Goal: Information Seeking & Learning: Learn about a topic

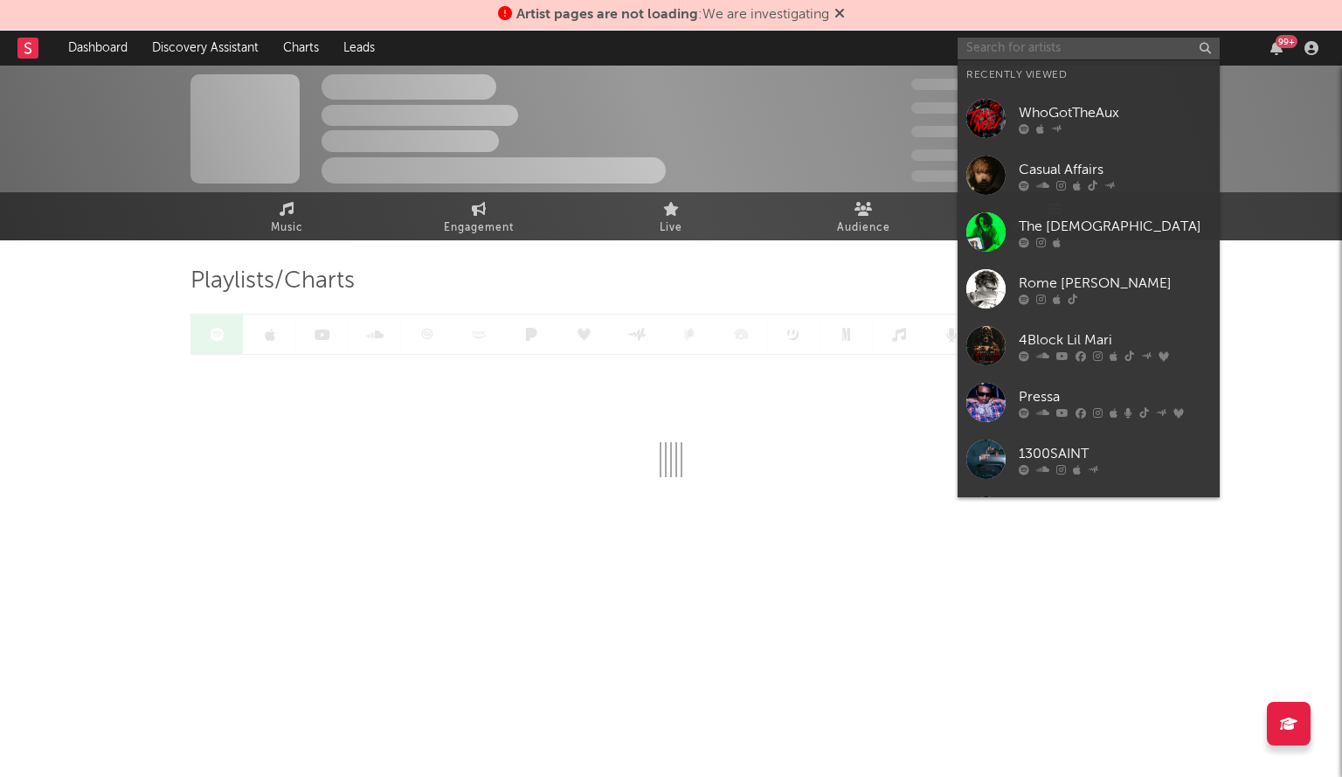
click at [1004, 49] on input "text" at bounding box center [1089, 49] width 262 height 22
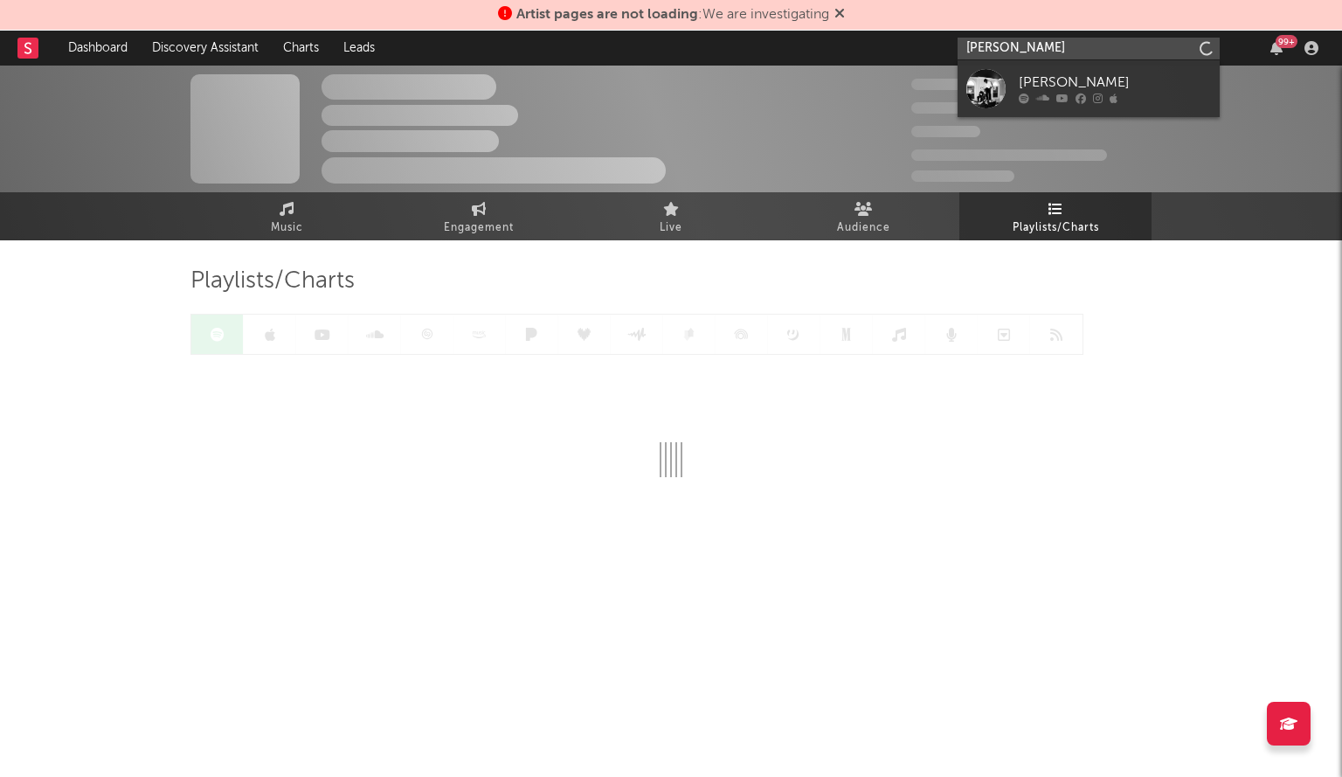
type input "[PERSON_NAME]"
click at [1039, 87] on div "[PERSON_NAME]" at bounding box center [1115, 83] width 192 height 21
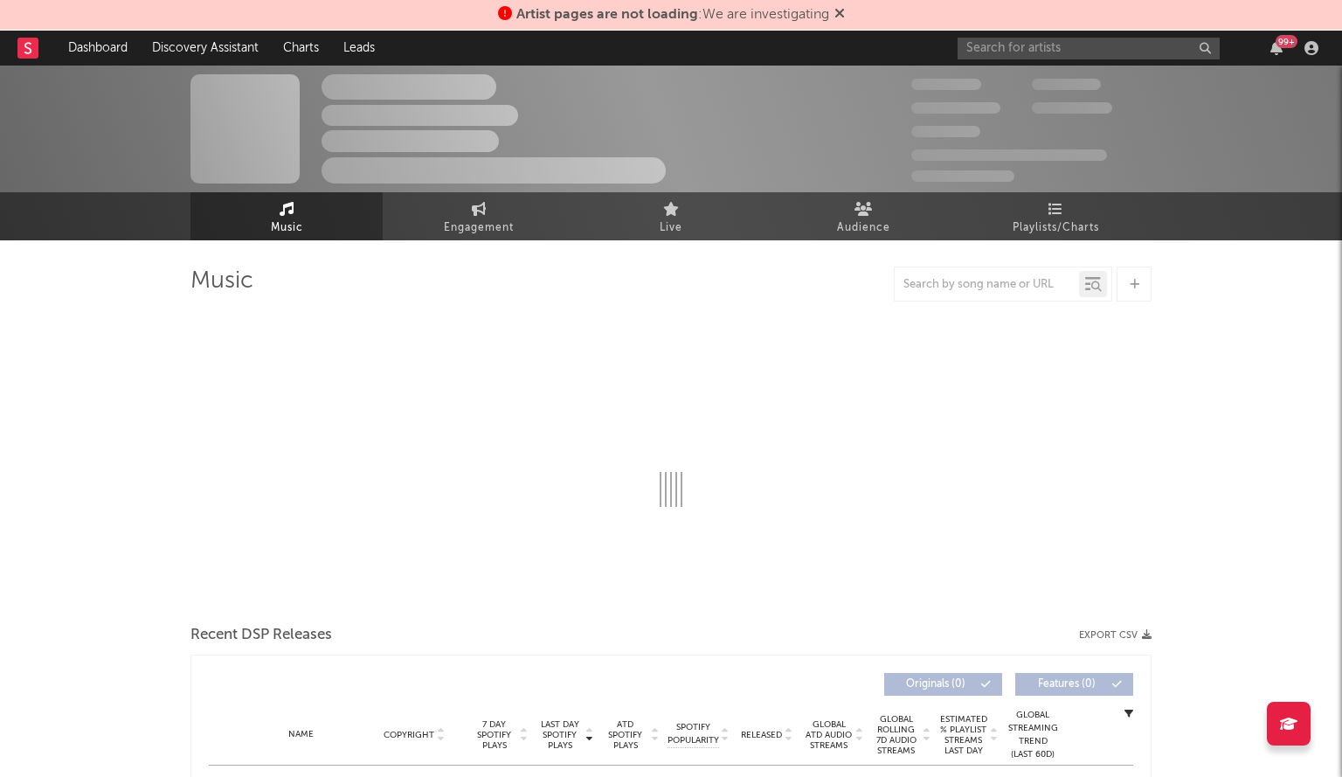
select select "6m"
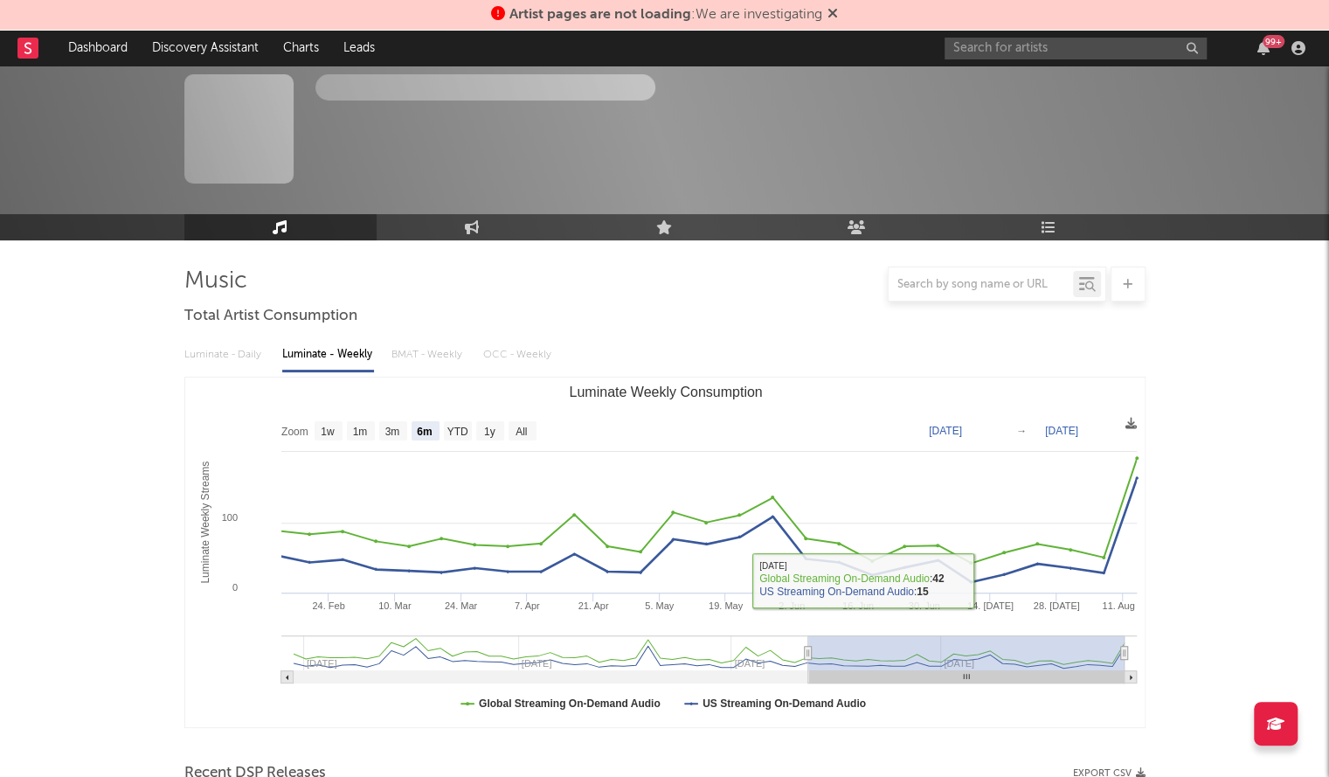
scroll to position [518, 0]
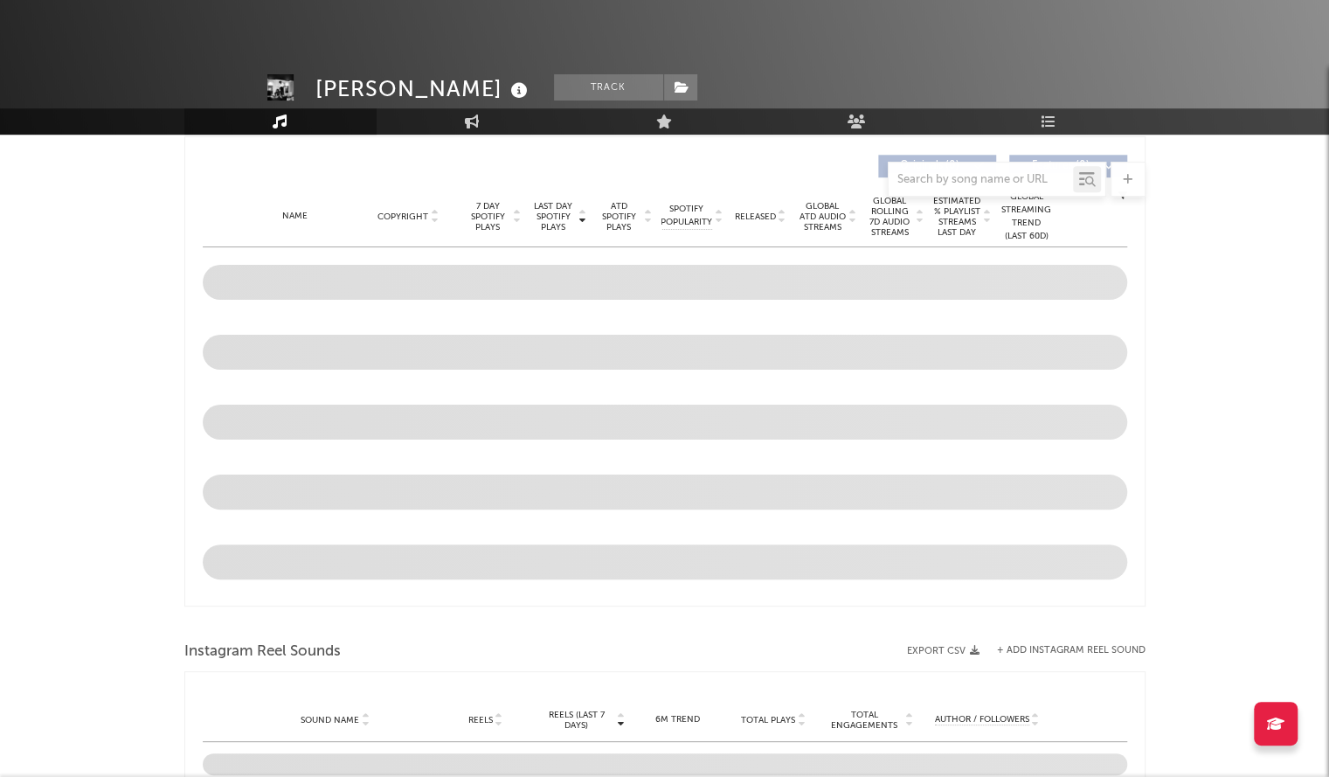
select select "6m"
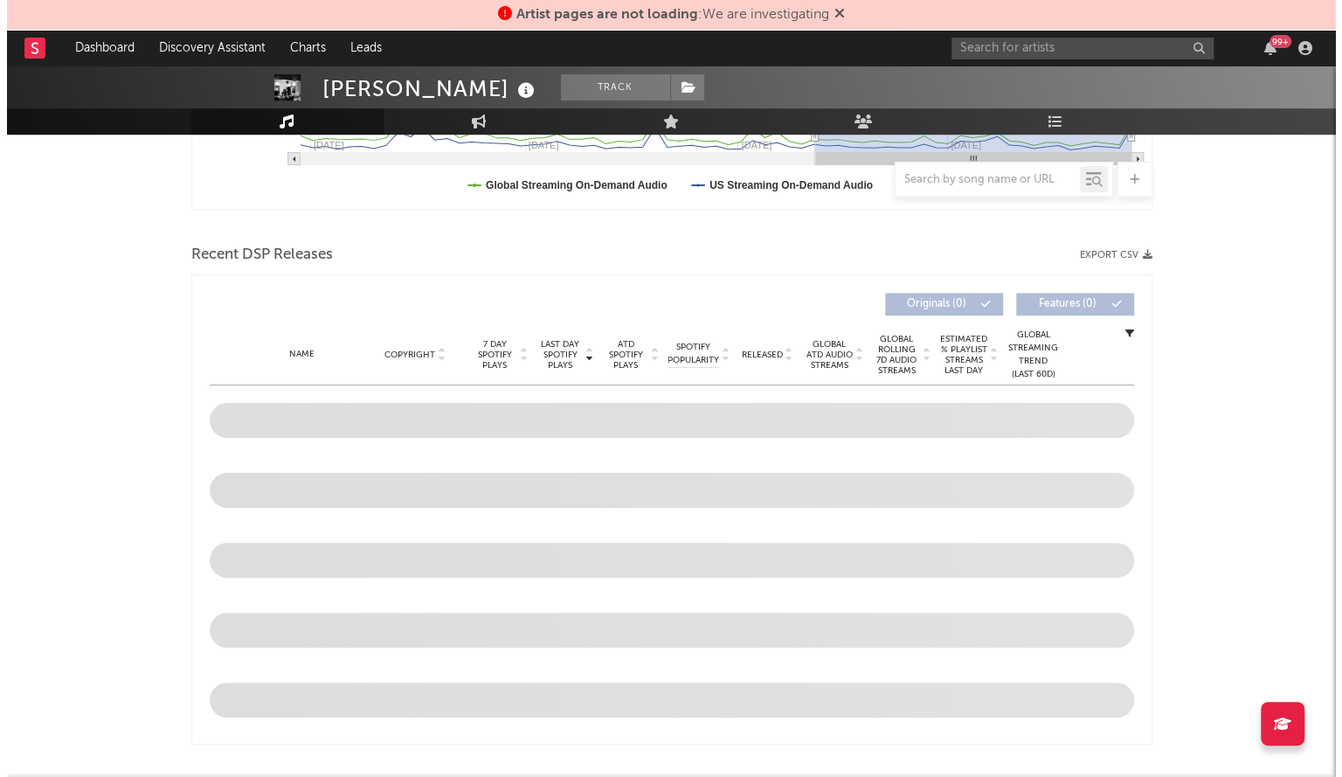
scroll to position [0, 0]
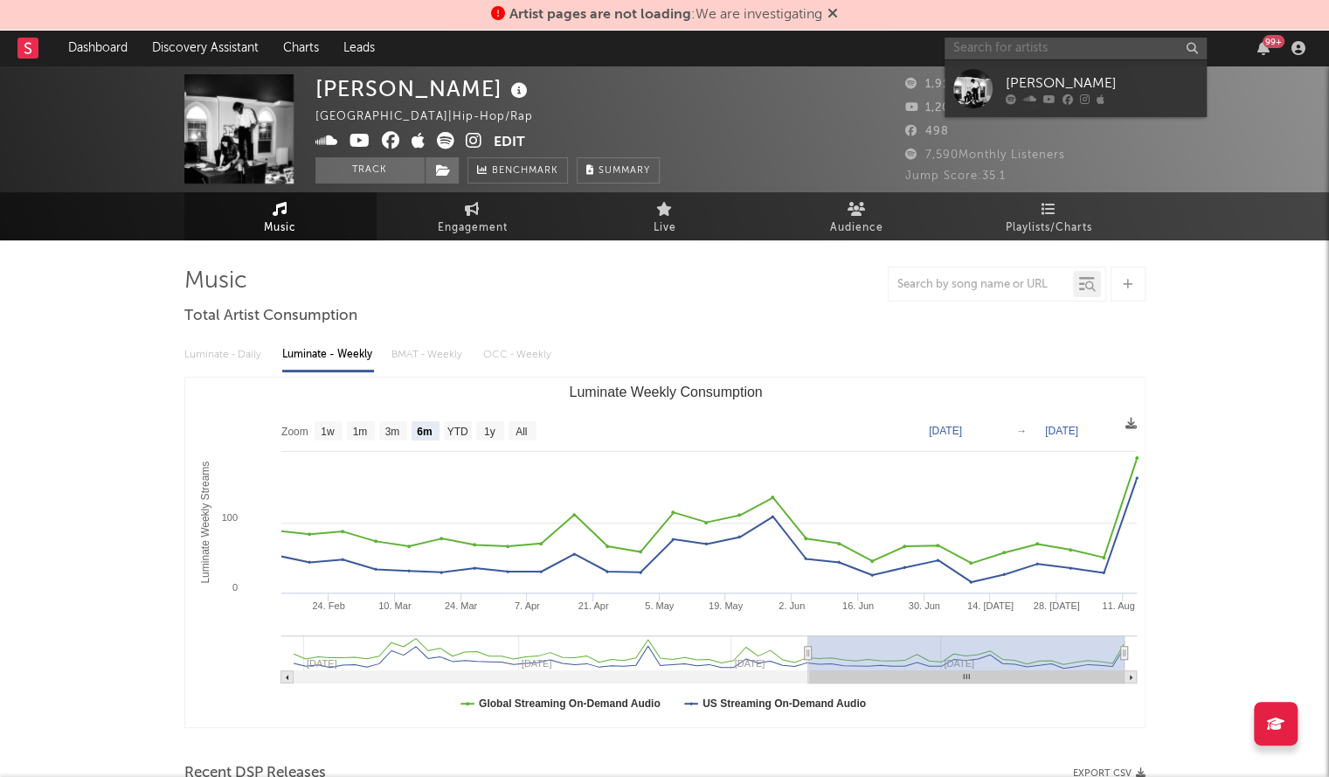
click at [1016, 39] on input "text" at bounding box center [1076, 49] width 262 height 22
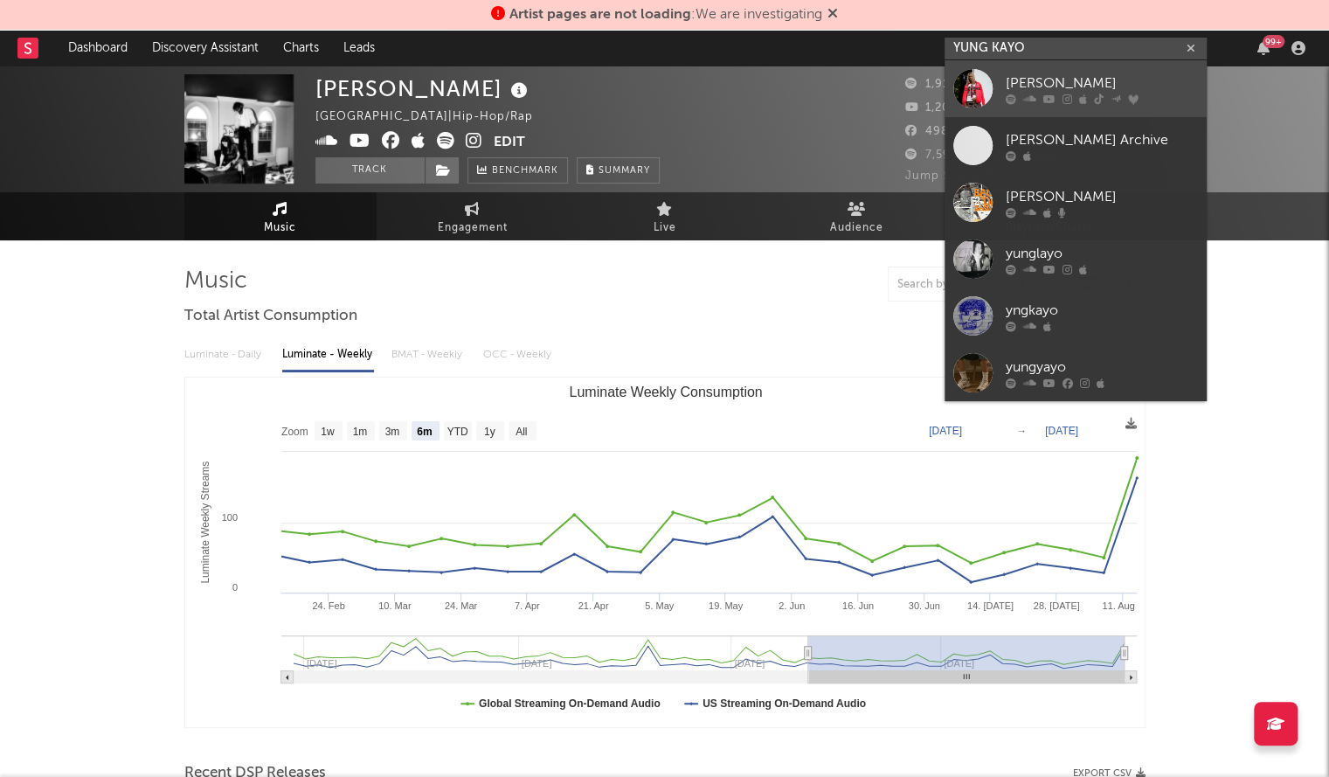
type input "YUNG KAYO"
click at [1105, 81] on div "[PERSON_NAME]" at bounding box center [1102, 83] width 192 height 21
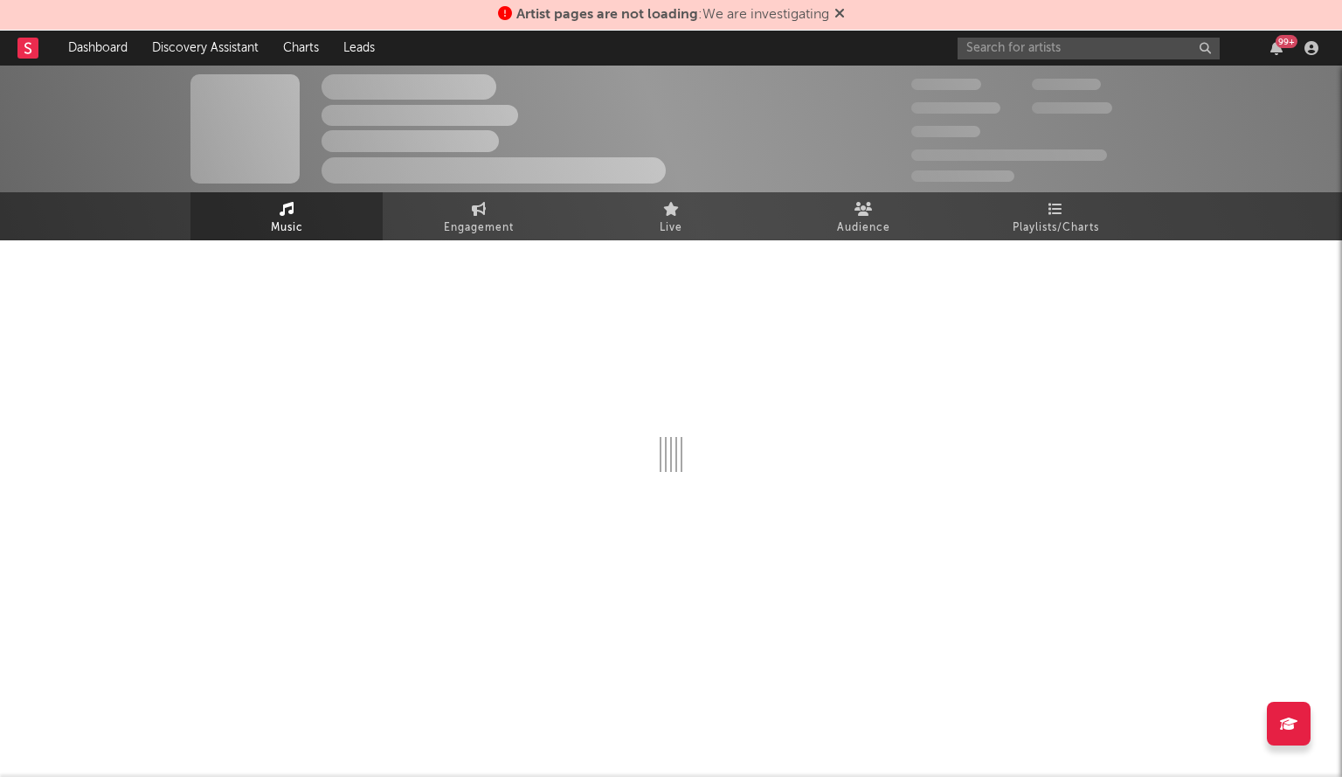
click at [845, 18] on icon at bounding box center [839, 13] width 10 height 14
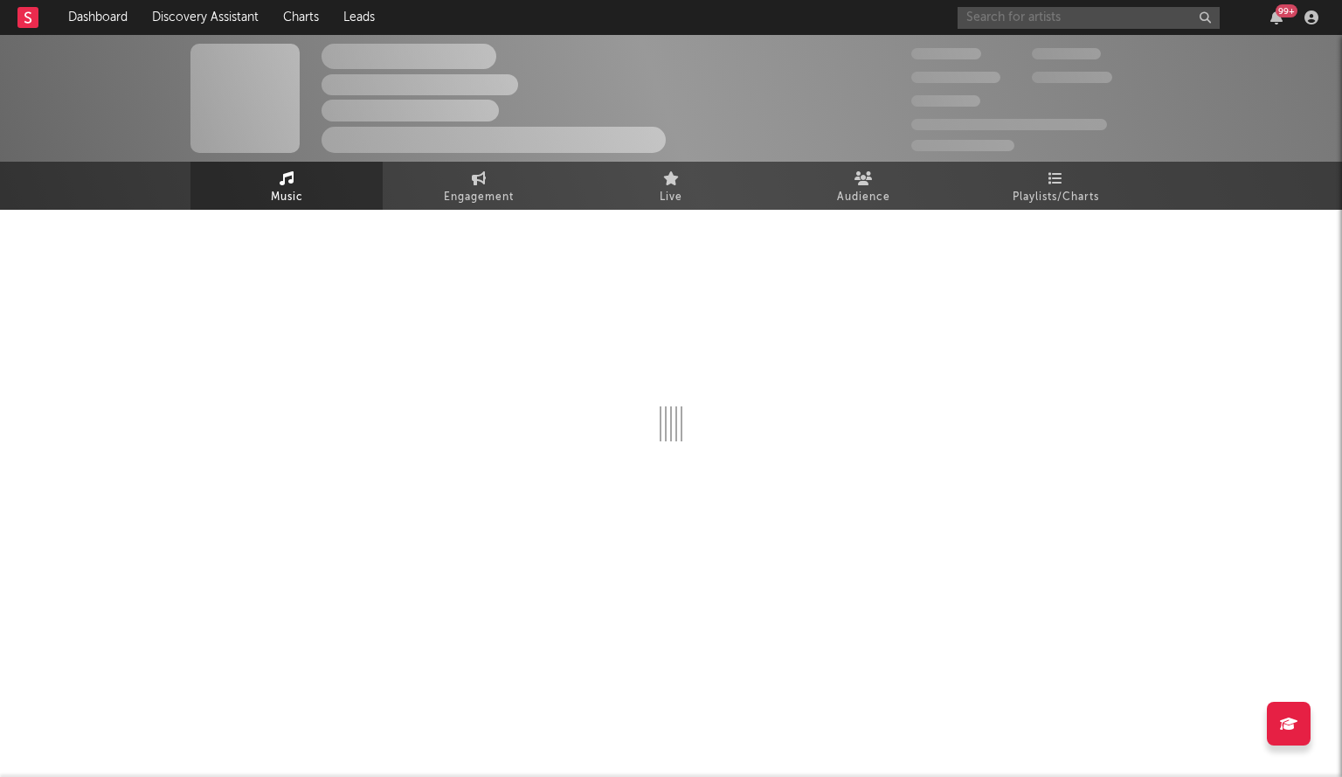
click at [1017, 12] on input "text" at bounding box center [1089, 18] width 262 height 22
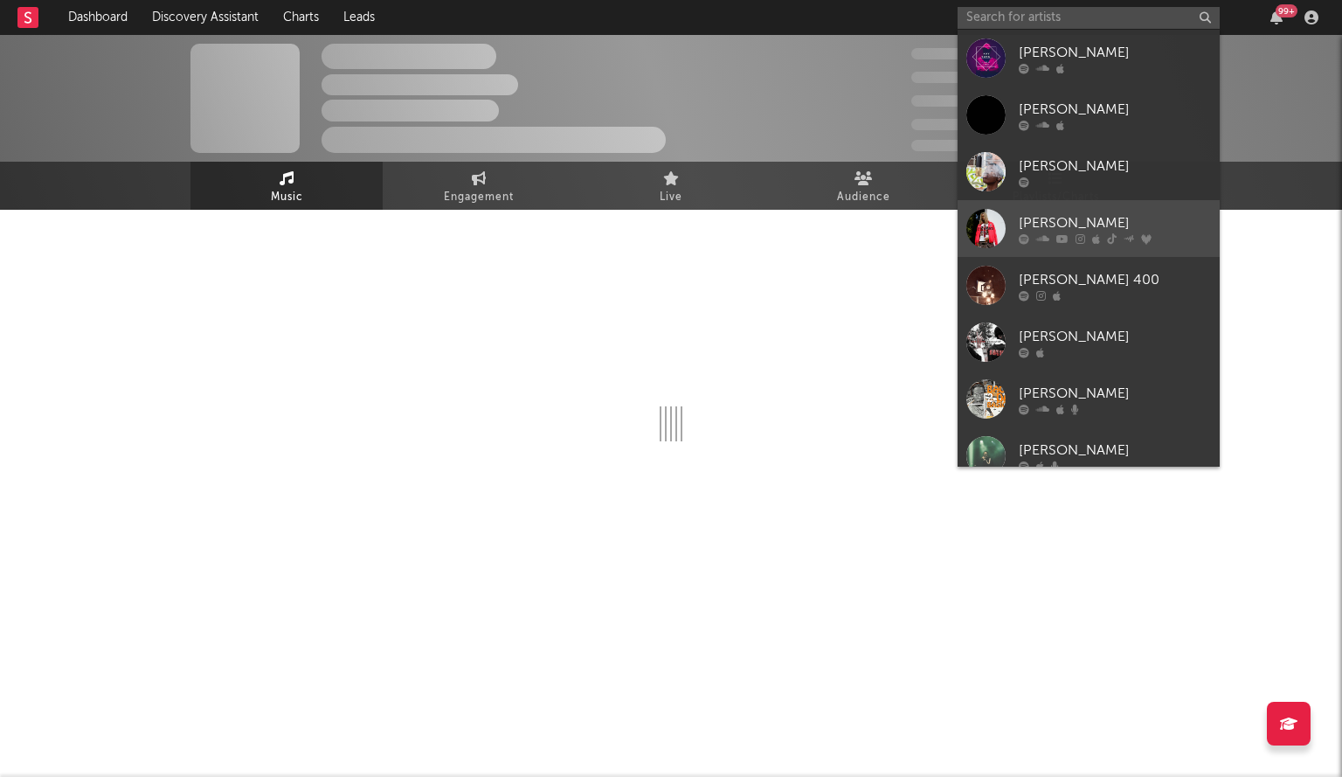
click at [996, 222] on div at bounding box center [985, 228] width 39 height 39
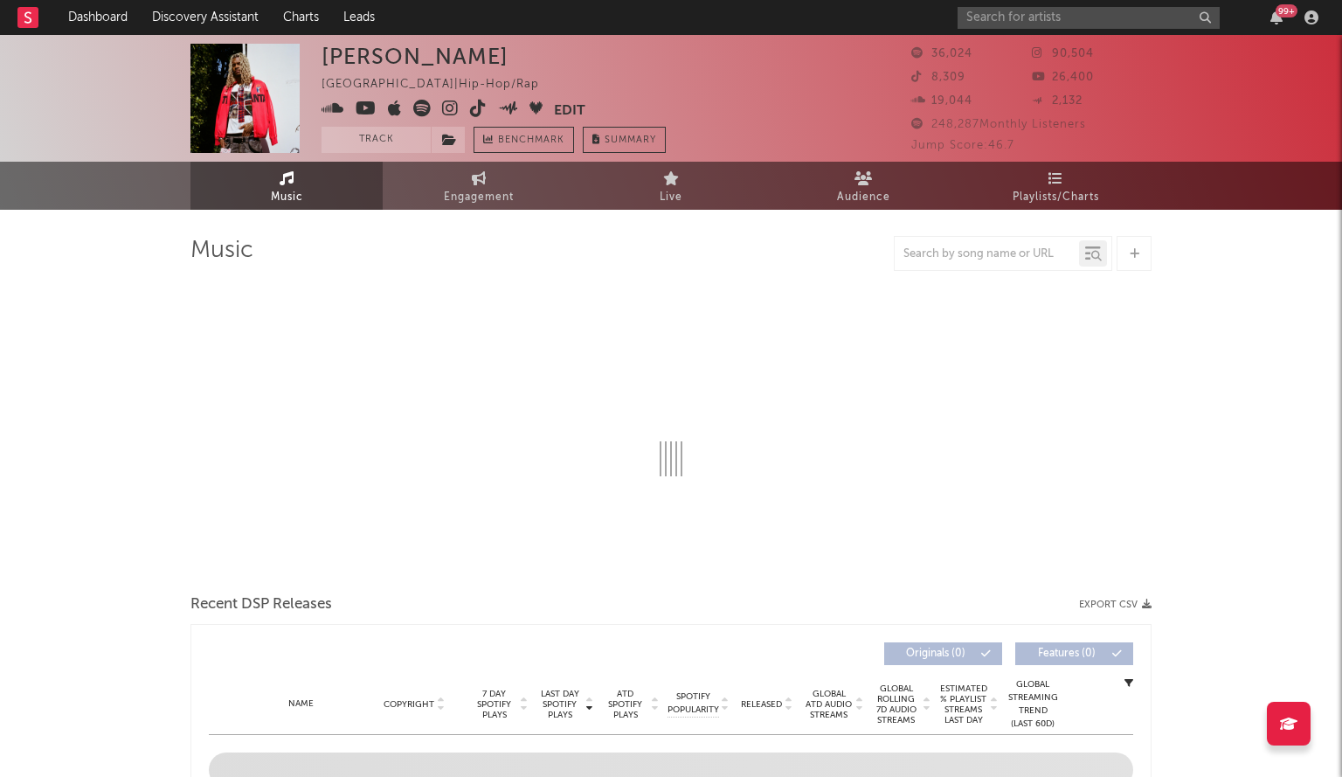
select select "6m"
